Goal: Navigation & Orientation: Find specific page/section

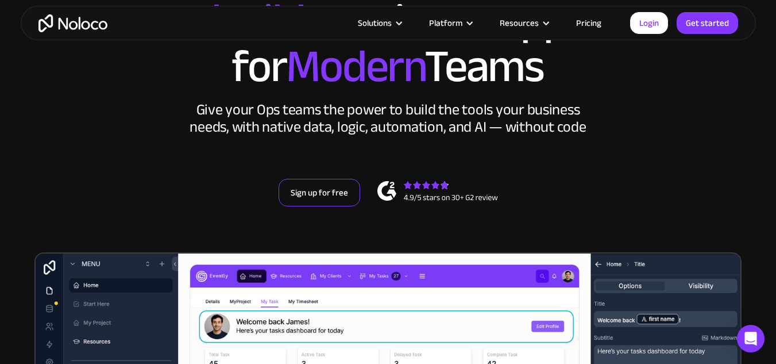
scroll to position [345, 0]
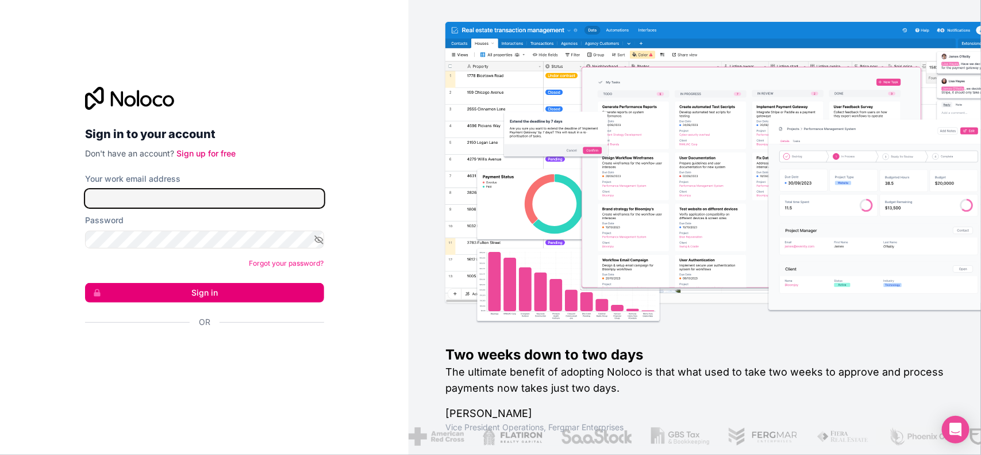
click at [128, 194] on input "Your work email address" at bounding box center [204, 198] width 239 height 18
click at [234, 170] on div "Sign in to your account Don't have an account? Sign up for free Your work email…" at bounding box center [204, 228] width 239 height 282
click at [237, 199] on input "Your work email address" at bounding box center [204, 198] width 239 height 18
type input "[EMAIL_ADDRESS][DOMAIN_NAME]"
click at [319, 237] on icon "button" at bounding box center [319, 239] width 10 height 10
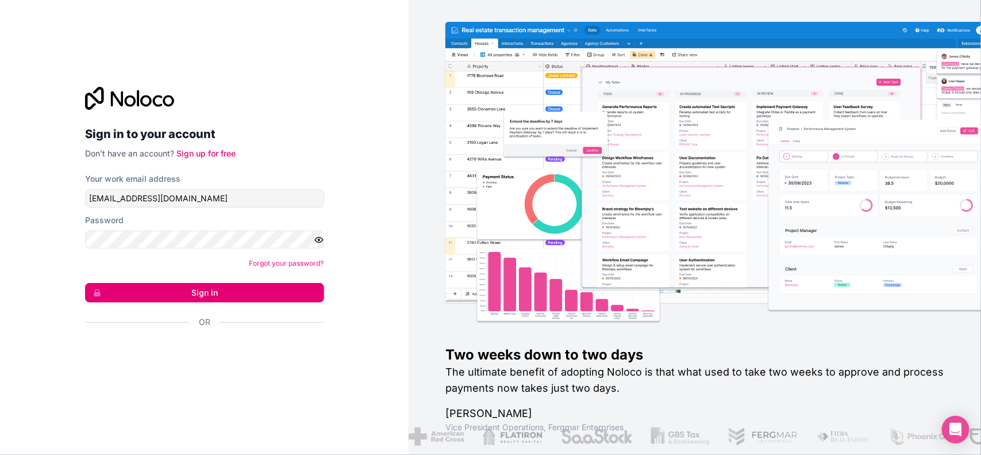
click at [401, 194] on div "Sign in to your account Don't have an account? Sign up for free Your work email…" at bounding box center [204, 227] width 409 height 455
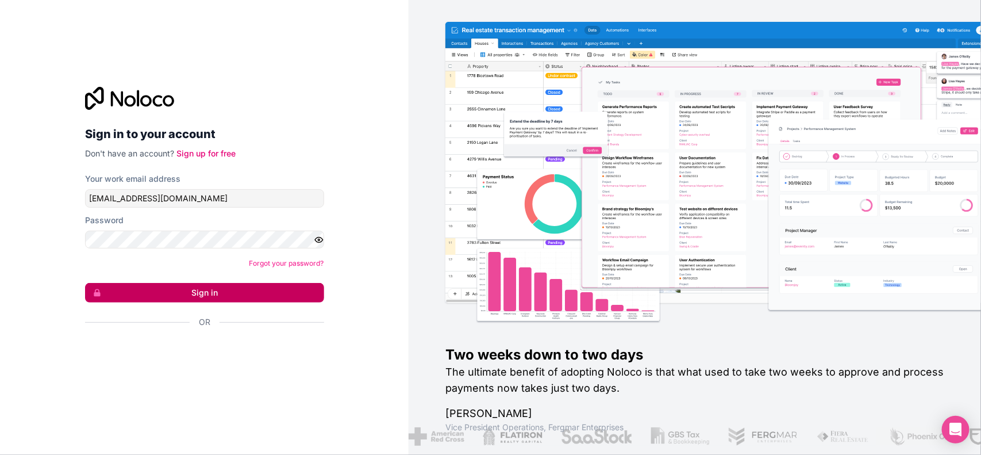
click at [264, 284] on button "Sign in" at bounding box center [204, 293] width 239 height 20
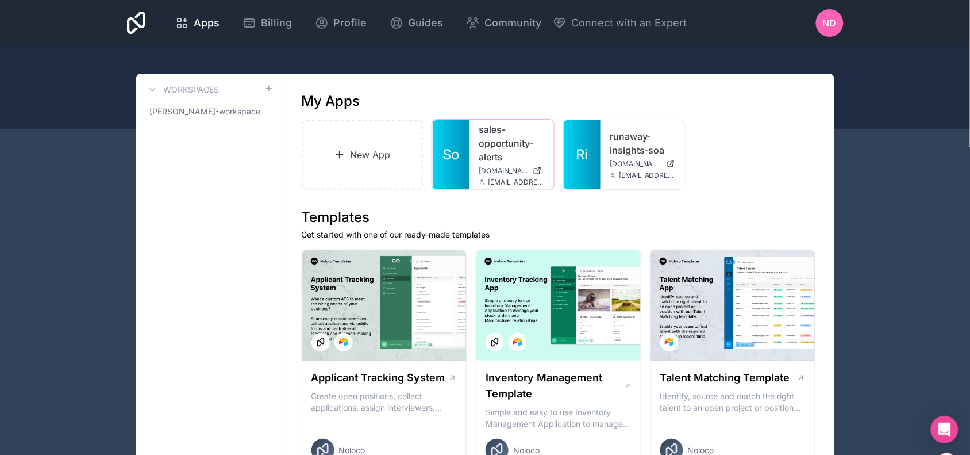
click at [502, 140] on link "sales-opportunity-alerts" at bounding box center [512, 142] width 66 height 41
click at [412, 21] on span "Guides" at bounding box center [425, 23] width 35 height 16
click at [608, 139] on div "runaway-insights-soa [DOMAIN_NAME] [PERSON_NAME][EMAIL_ADDRESS][DOMAIN_NAME]" at bounding box center [643, 154] width 84 height 69
click at [619, 140] on link "runaway-insights-soa" at bounding box center [643, 143] width 66 height 28
